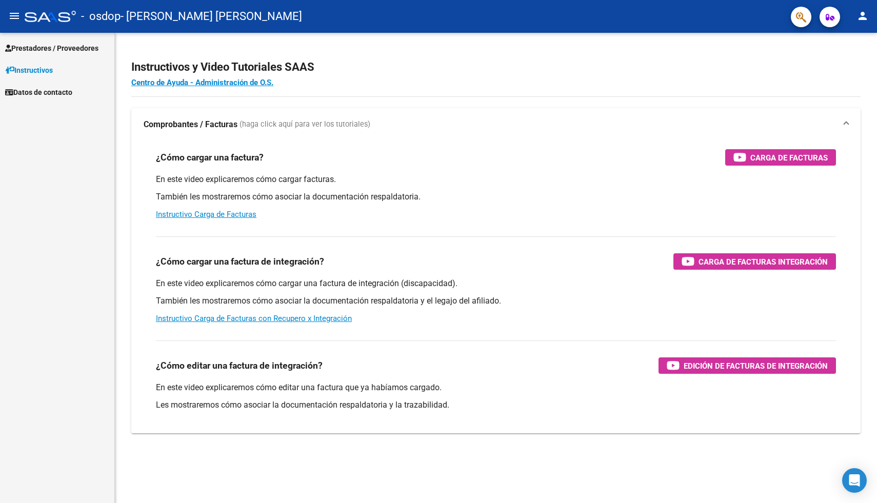
click at [27, 49] on span "Prestadores / Proveedores" at bounding box center [51, 48] width 93 height 11
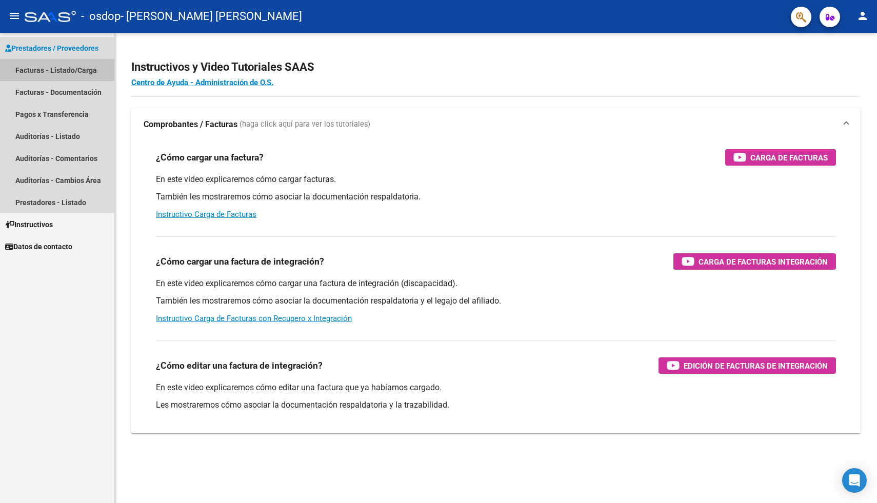
click at [52, 71] on link "Facturas - Listado/Carga" at bounding box center [57, 70] width 114 height 22
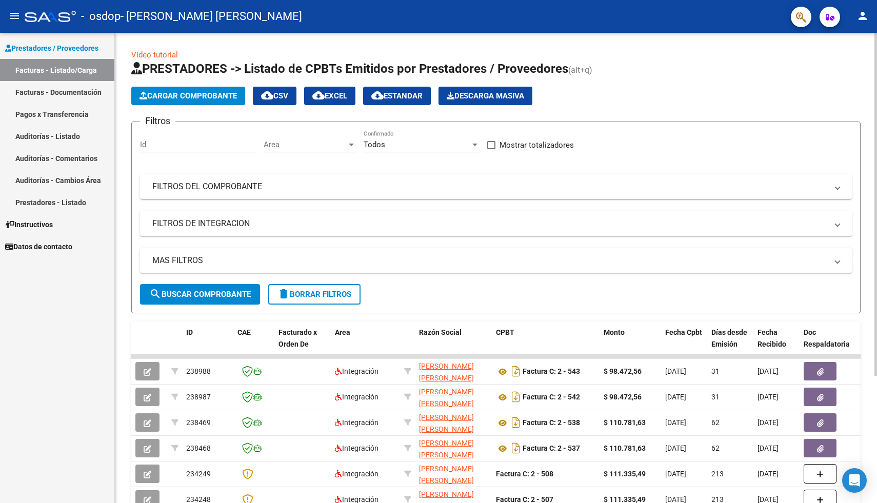
click at [195, 99] on span "Cargar Comprobante" at bounding box center [187, 95] width 97 height 9
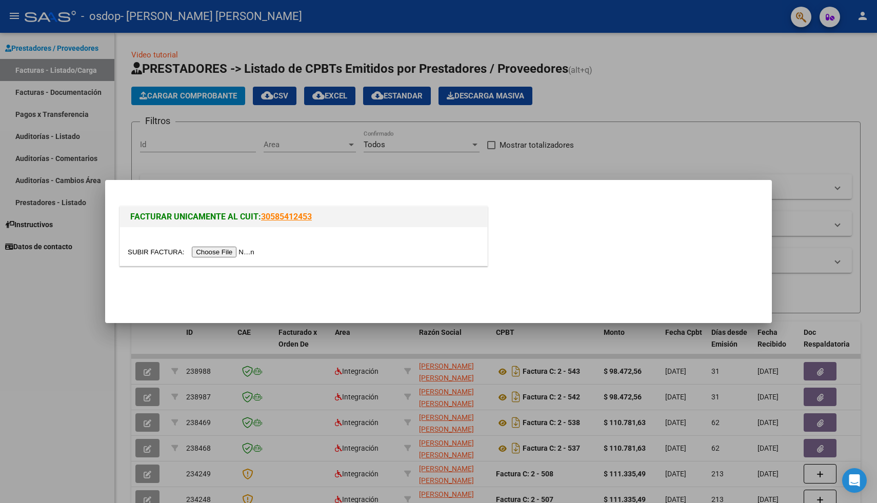
click at [228, 251] on input "file" at bounding box center [193, 252] width 130 height 11
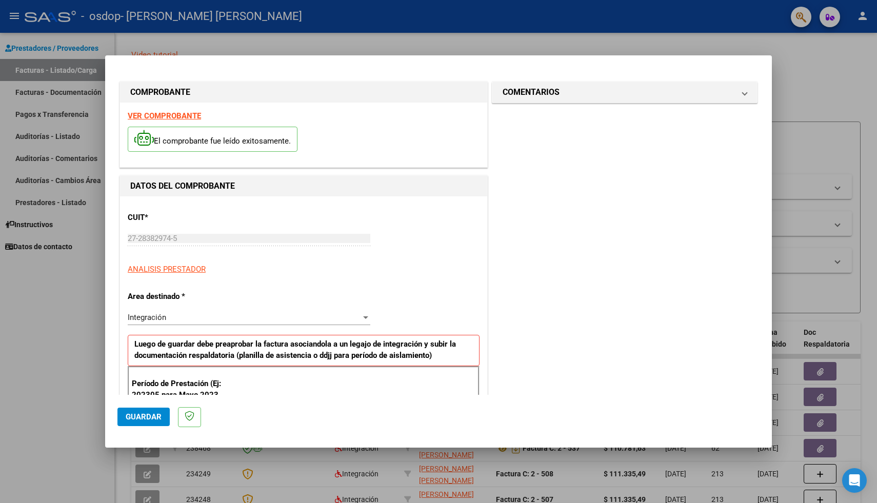
click at [277, 315] on div "Integración" at bounding box center [244, 317] width 233 height 9
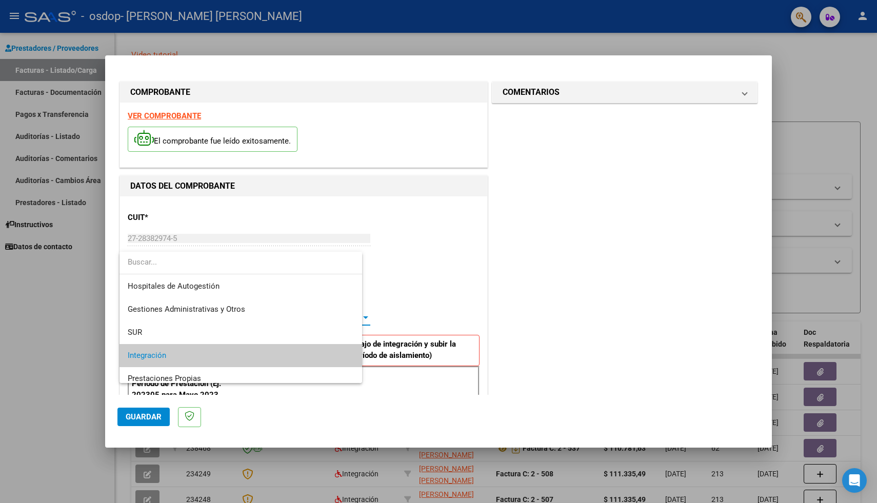
scroll to position [38, 0]
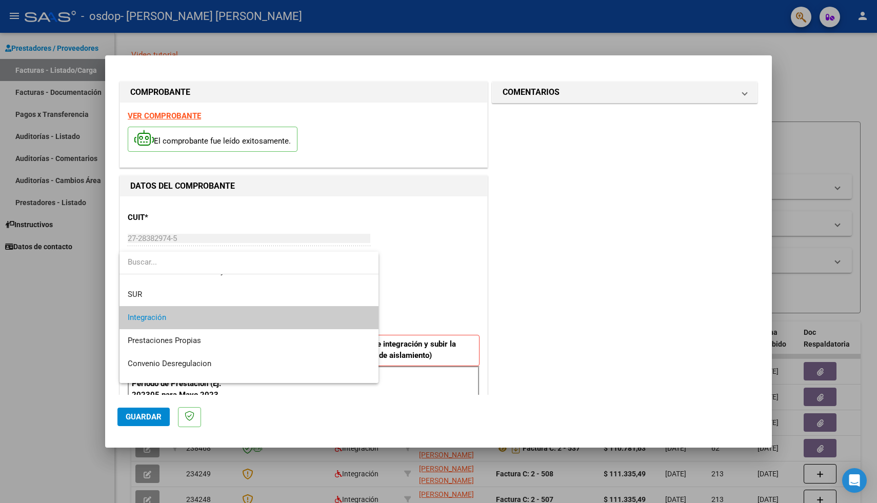
click at [277, 315] on span "Integración" at bounding box center [249, 317] width 242 height 23
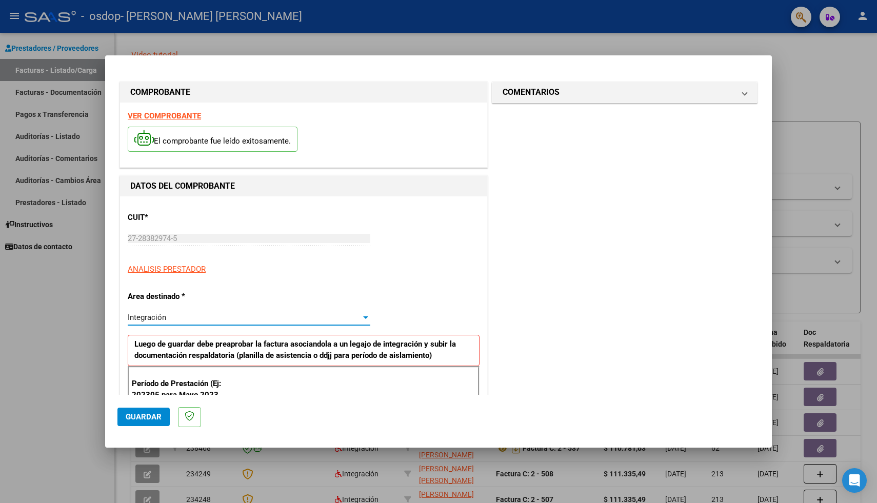
click at [161, 415] on button "Guardar" at bounding box center [143, 417] width 52 height 18
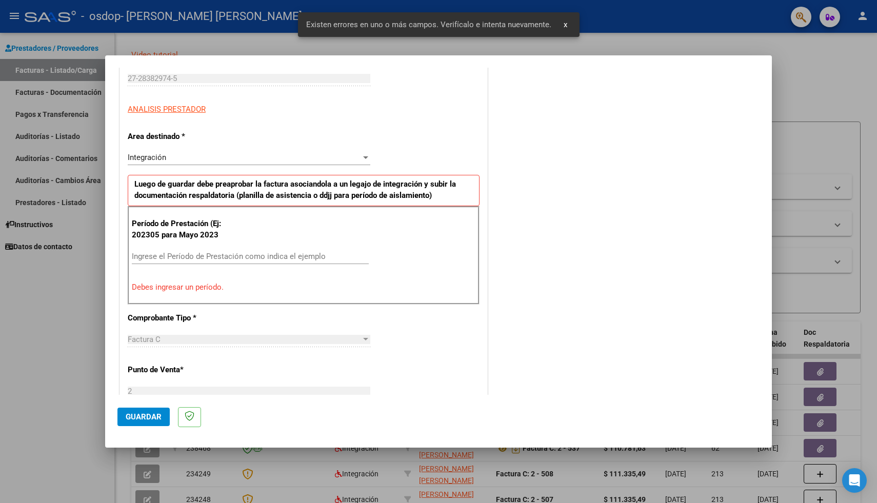
scroll to position [173, 0]
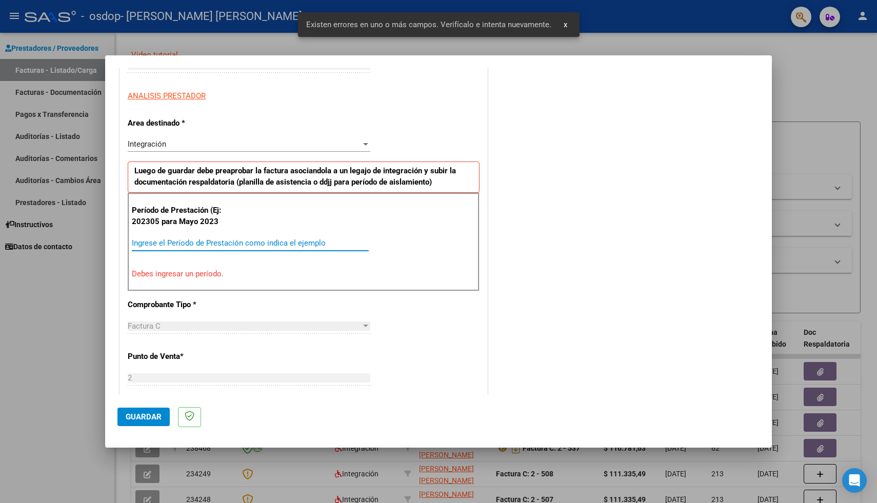
click at [168, 243] on input "Ingrese el Período de Prestación como indica el ejemplo" at bounding box center [250, 242] width 237 height 9
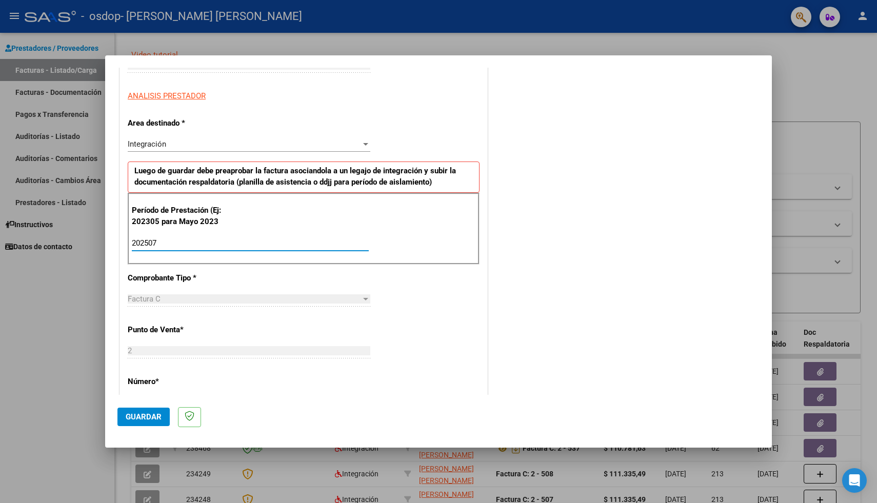
type input "202507"
click at [144, 421] on span "Guardar" at bounding box center [144, 416] width 36 height 9
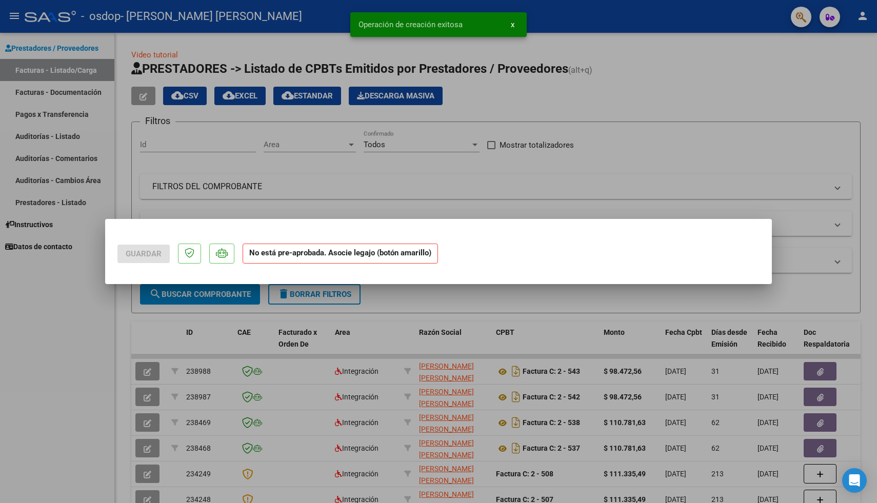
scroll to position [0, 0]
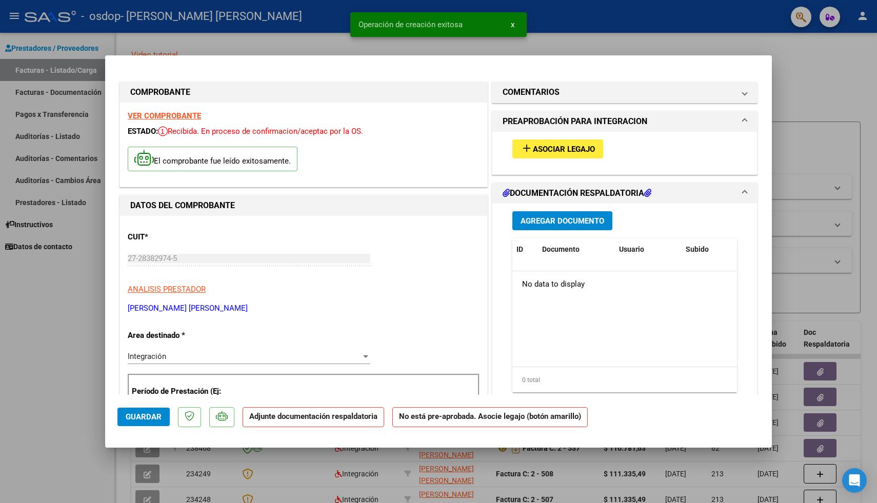
click at [564, 147] on span "Asociar Legajo" at bounding box center [564, 149] width 62 height 9
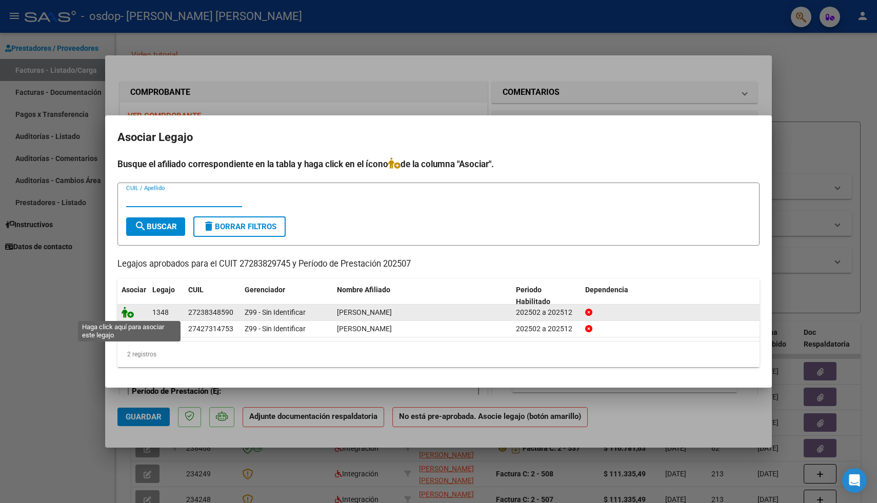
click at [128, 312] on icon at bounding box center [128, 312] width 12 height 11
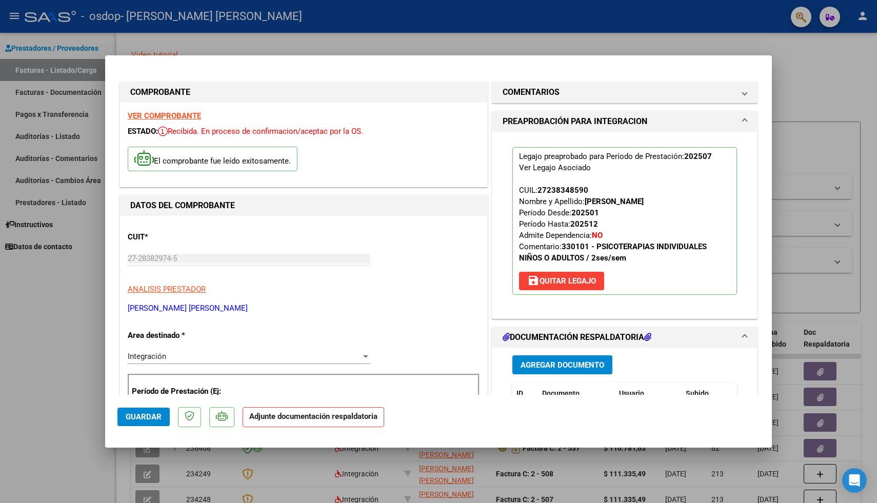
click at [588, 365] on span "Agregar Documento" at bounding box center [562, 364] width 84 height 9
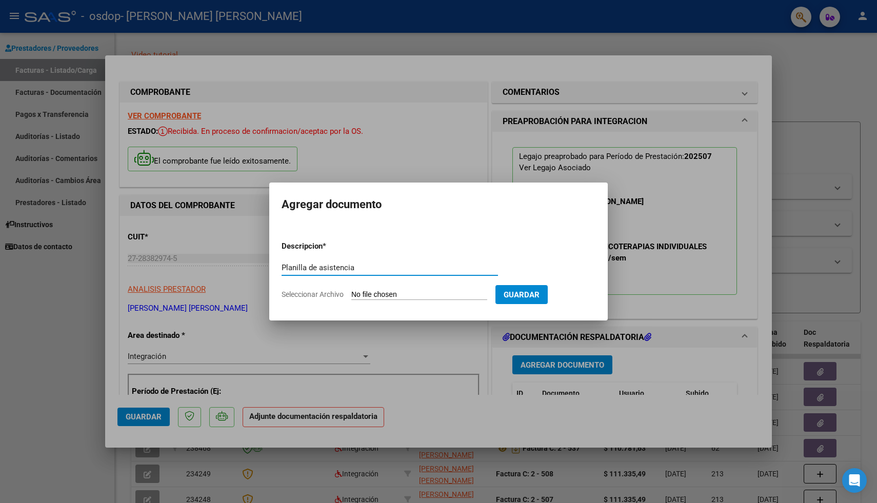
type input "Planilla de asistencia"
click at [460, 291] on input "Seleccionar Archivo" at bounding box center [419, 295] width 136 height 10
type input "C:\fakepath\Pierettoagosto.pdf"
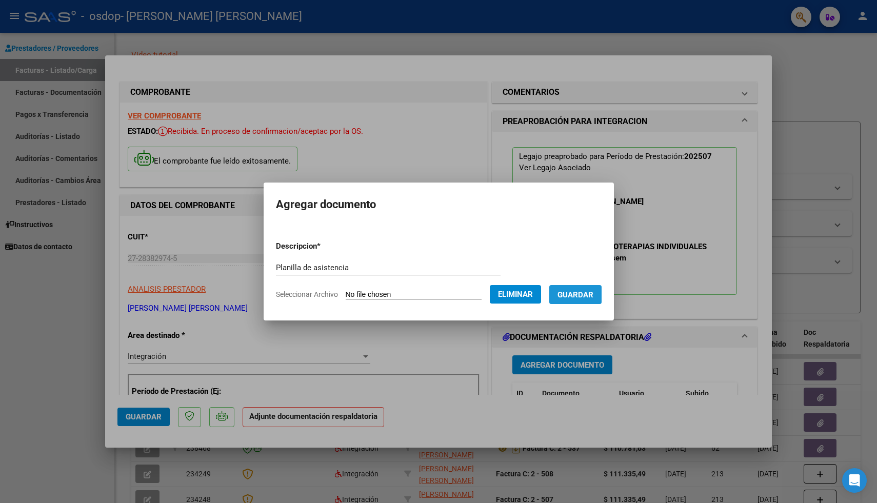
click at [583, 298] on span "Guardar" at bounding box center [575, 294] width 36 height 9
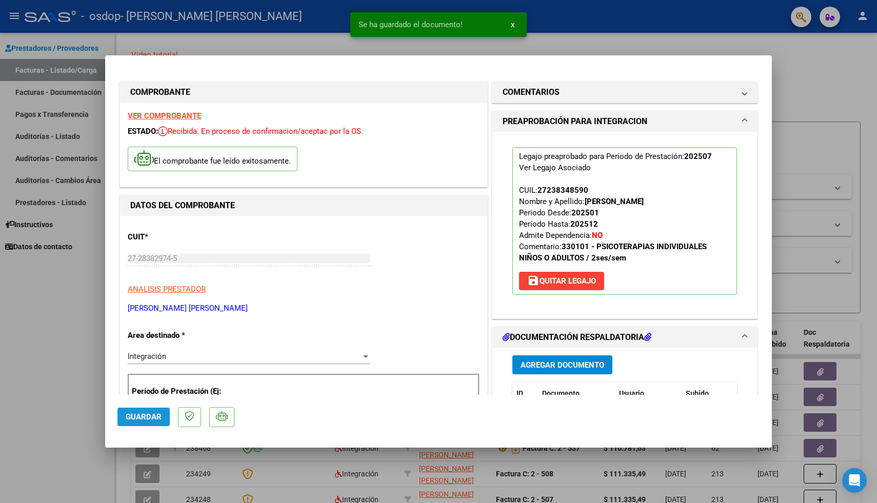
click at [149, 420] on span "Guardar" at bounding box center [144, 416] width 36 height 9
click at [872, 400] on div at bounding box center [438, 251] width 877 height 503
type input "$ 0,00"
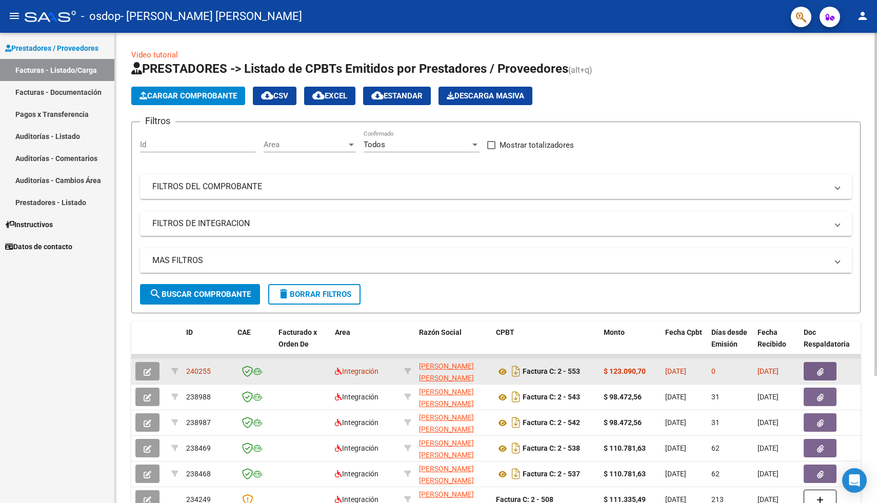
click at [823, 369] on button "button" at bounding box center [819, 371] width 33 height 18
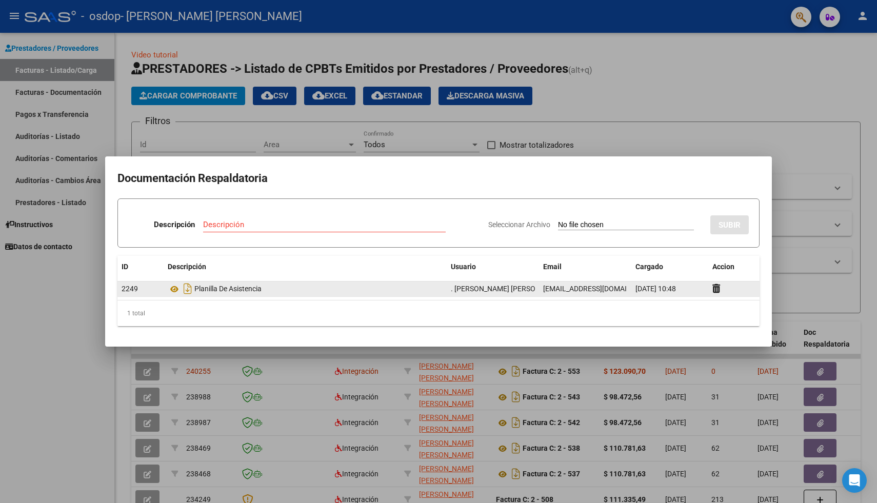
click at [227, 286] on div "Planilla De Asistencia" at bounding box center [305, 288] width 275 height 16
click at [187, 289] on icon "Descargar documento" at bounding box center [187, 288] width 13 height 16
click at [518, 371] on div at bounding box center [438, 251] width 877 height 503
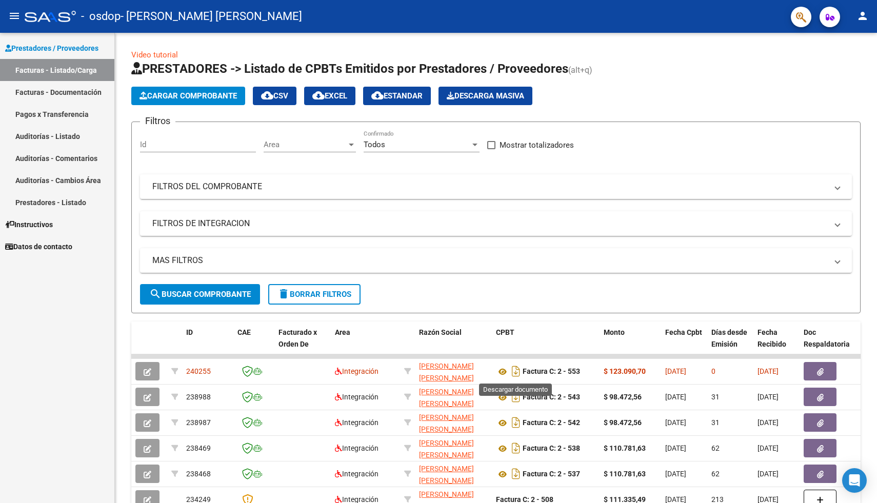
click at [518, 371] on icon "Descargar documento" at bounding box center [515, 371] width 13 height 16
click at [74, 69] on link "Facturas - Listado/Carga" at bounding box center [57, 70] width 114 height 22
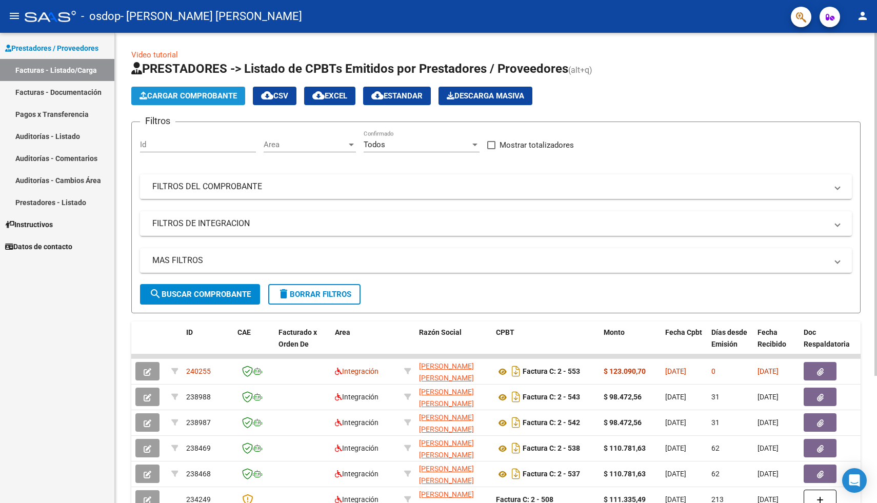
click at [176, 96] on span "Cargar Comprobante" at bounding box center [187, 95] width 97 height 9
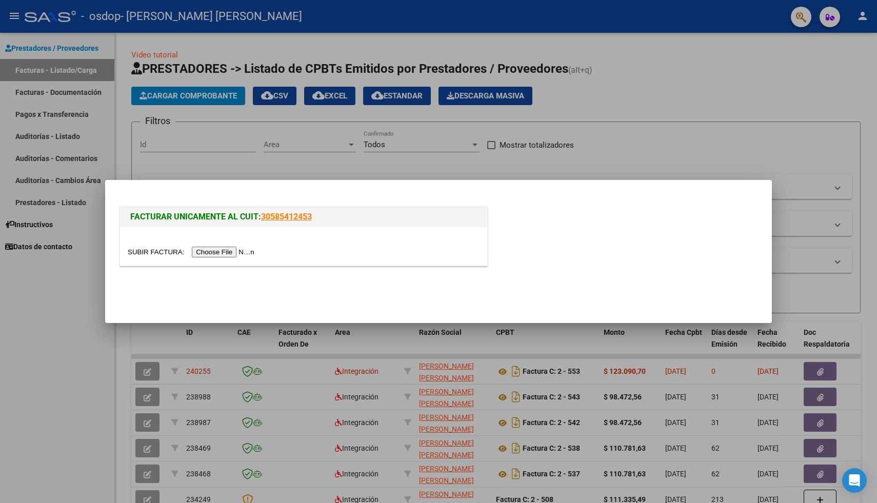
click at [220, 248] on input "file" at bounding box center [193, 252] width 130 height 11
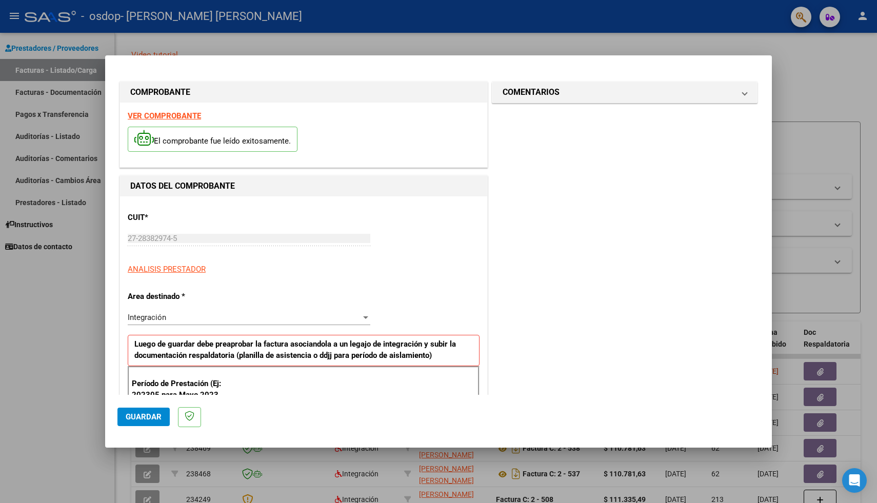
click at [154, 412] on span "Guardar" at bounding box center [144, 416] width 36 height 9
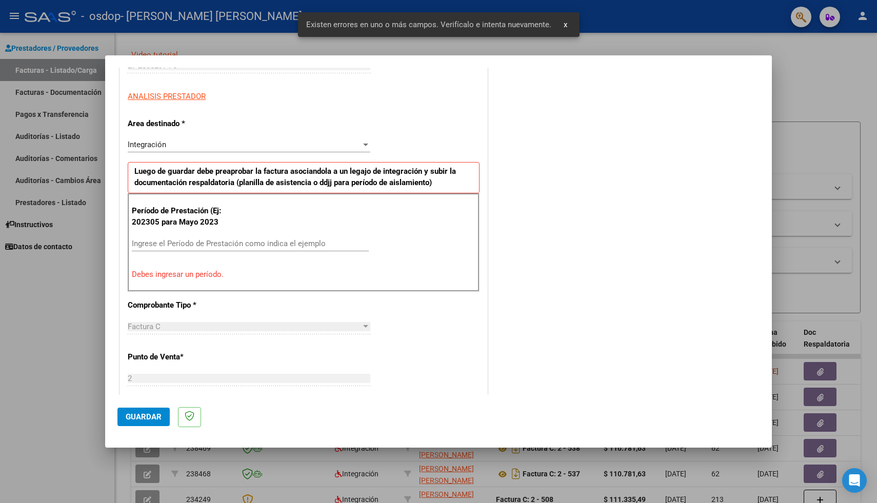
scroll to position [173, 0]
click at [174, 239] on input "Ingrese el Período de Prestación como indica el ejemplo" at bounding box center [250, 242] width 237 height 9
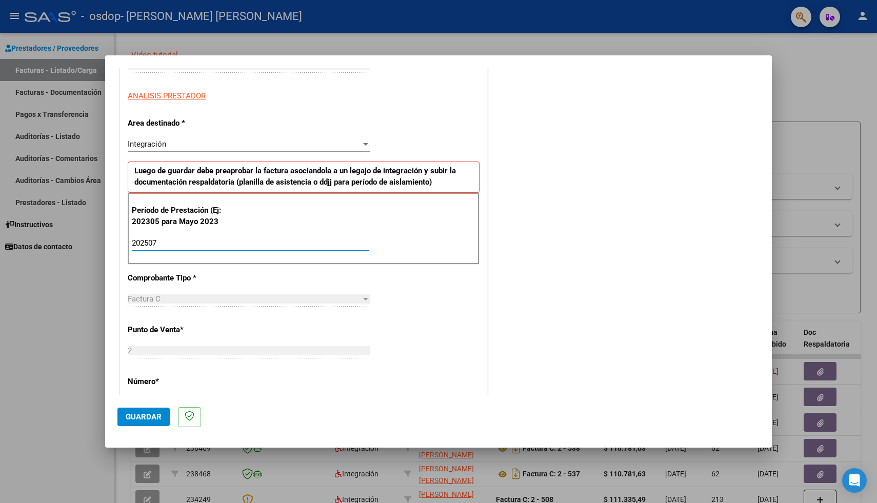
type input "202507"
click at [137, 422] on button "Guardar" at bounding box center [143, 417] width 52 height 18
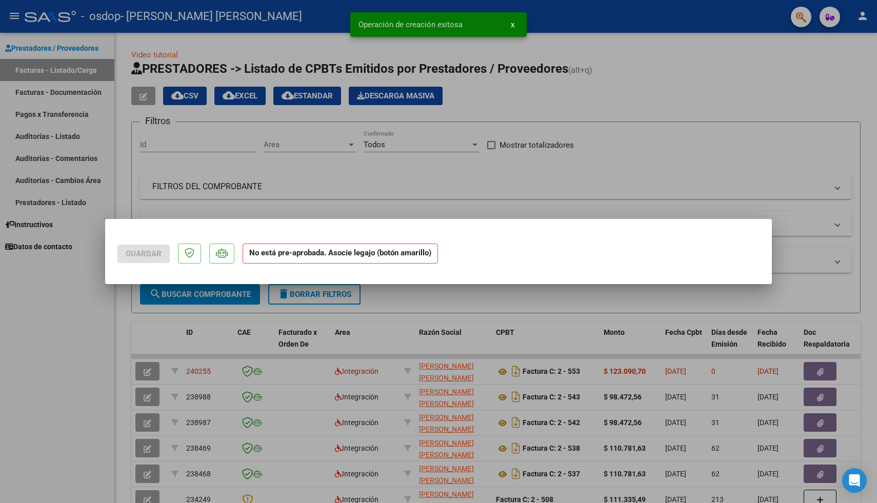
scroll to position [0, 0]
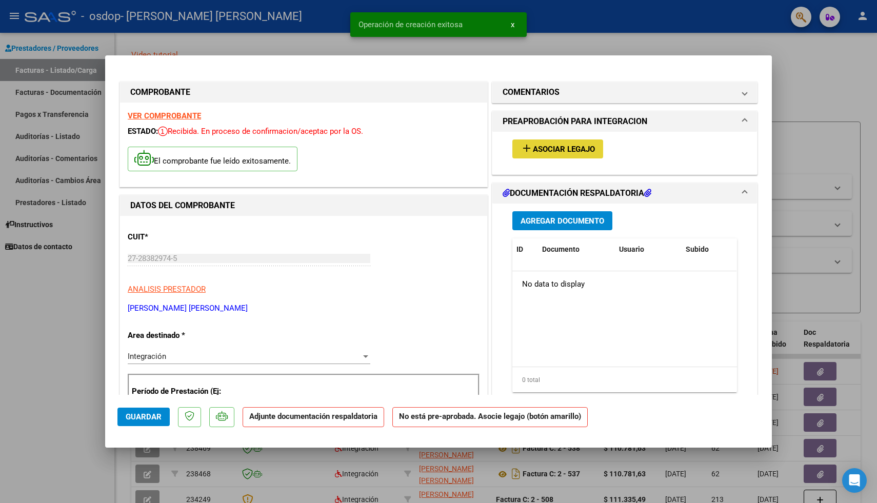
click at [590, 149] on span "Asociar Legajo" at bounding box center [564, 149] width 62 height 9
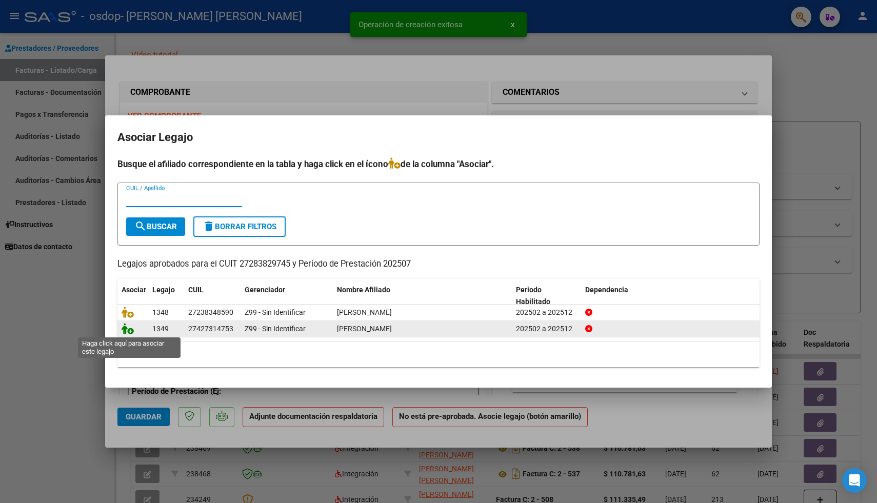
click at [133, 330] on icon at bounding box center [128, 328] width 12 height 11
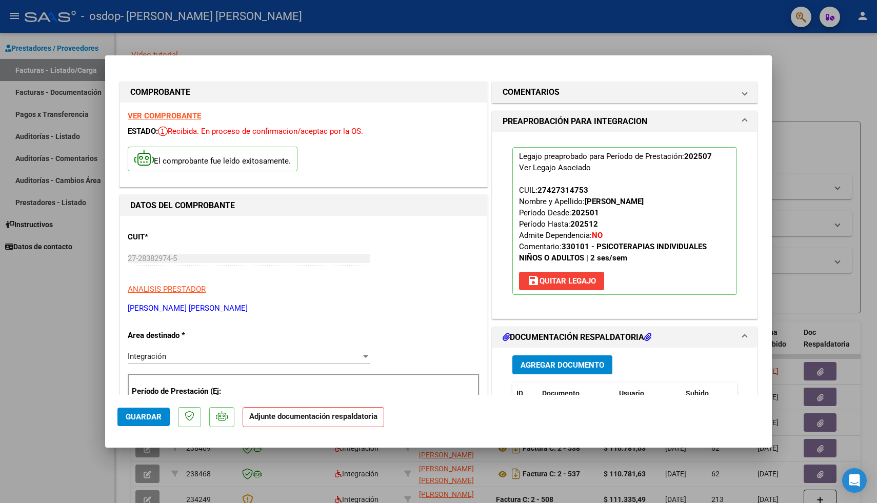
click at [556, 365] on span "Agregar Documento" at bounding box center [562, 364] width 84 height 9
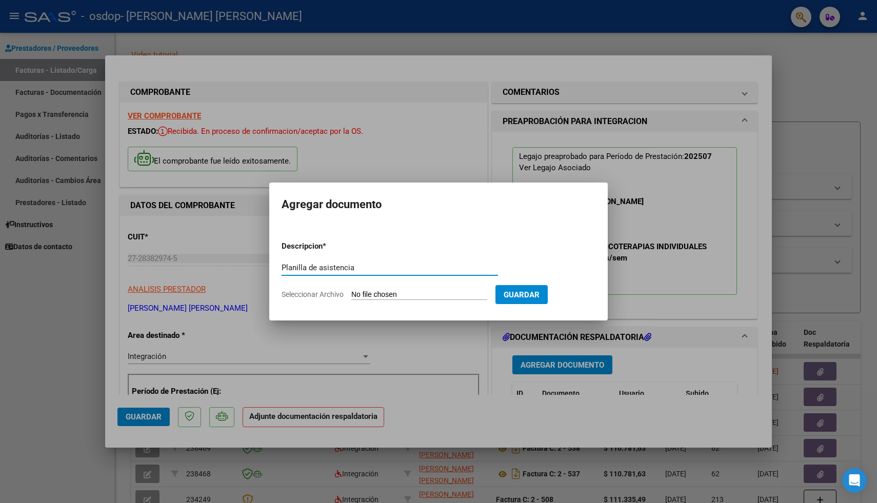
type input "Planilla de asistencia"
click at [408, 300] on form "Descripcion * Planilla de asistencia Escriba aquí una descripcion Seleccionar A…" at bounding box center [438, 270] width 314 height 75
click at [410, 293] on input "Seleccionar Archivo" at bounding box center [419, 295] width 136 height 10
type input "C:\fakepath\Lifschitzagosto.pdf"
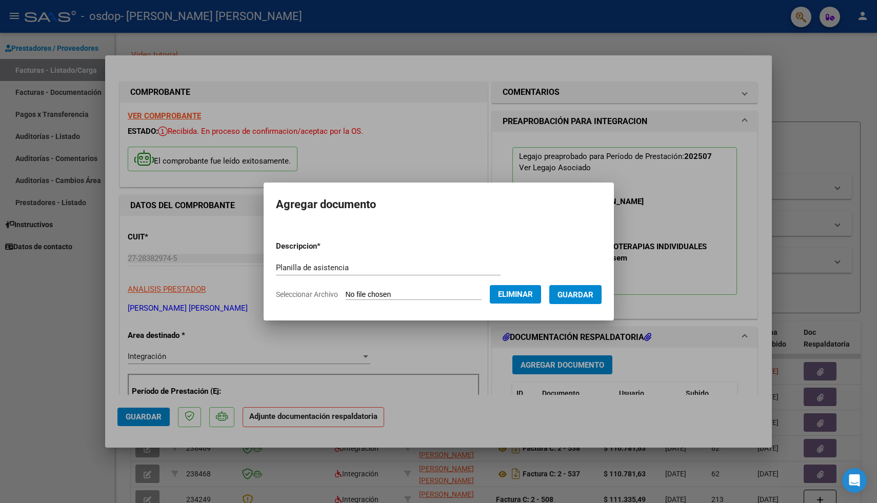
click at [582, 294] on span "Guardar" at bounding box center [575, 294] width 36 height 9
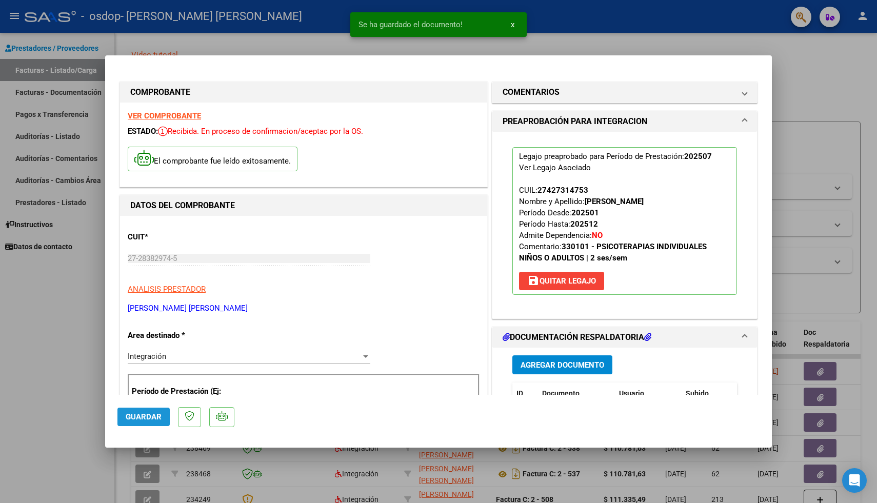
click at [137, 414] on span "Guardar" at bounding box center [144, 416] width 36 height 9
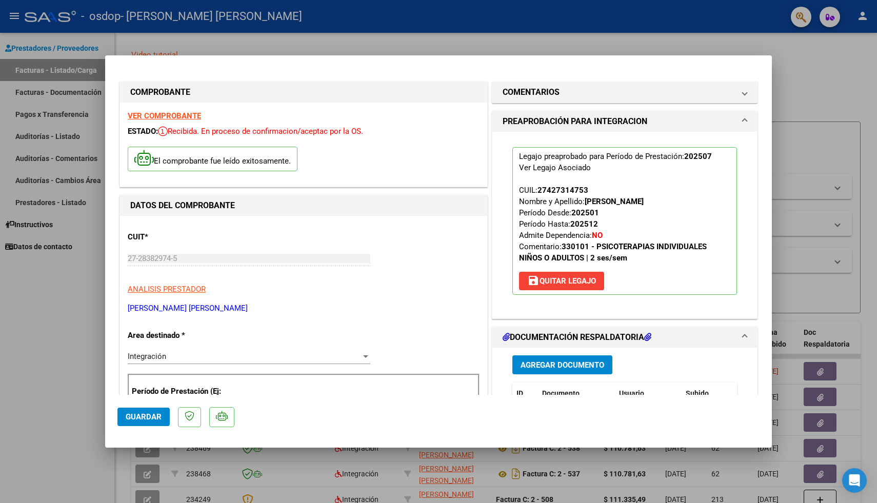
click at [868, 79] on div at bounding box center [438, 251] width 877 height 503
type input "$ 0,00"
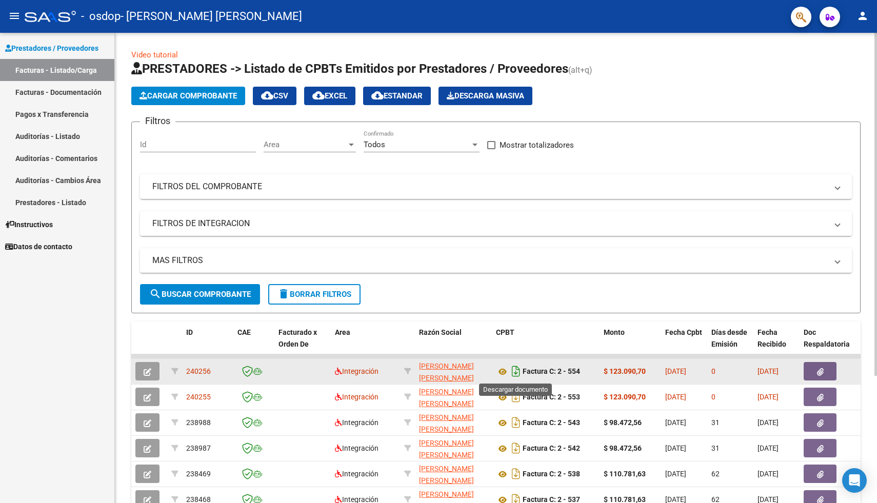
click at [515, 372] on icon "Descargar documento" at bounding box center [515, 371] width 13 height 16
click at [826, 373] on button "button" at bounding box center [819, 371] width 33 height 18
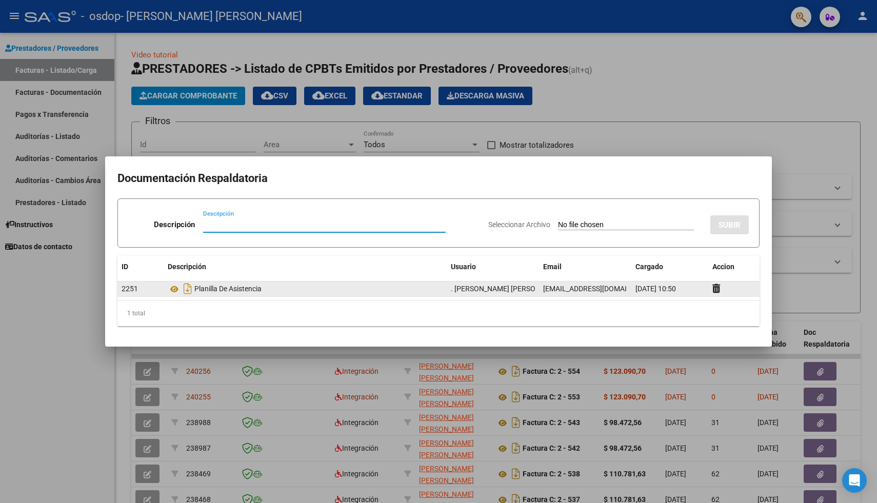
click at [254, 290] on div "Planilla De Asistencia" at bounding box center [305, 288] width 275 height 16
click at [190, 289] on icon "Descargar documento" at bounding box center [187, 288] width 13 height 16
click at [821, 62] on div at bounding box center [438, 251] width 877 height 503
